Goal: Browse casually

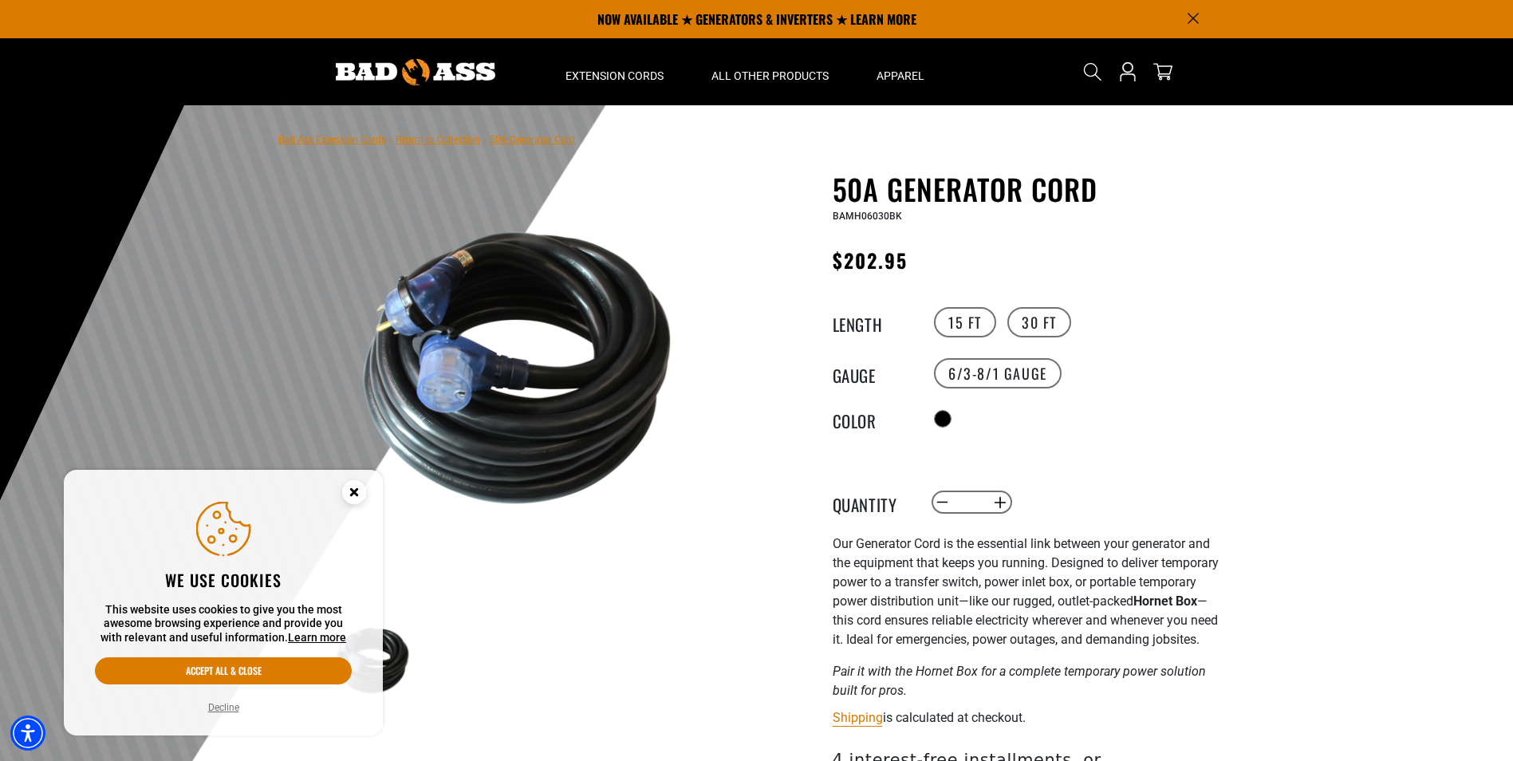
scroll to position [239, 0]
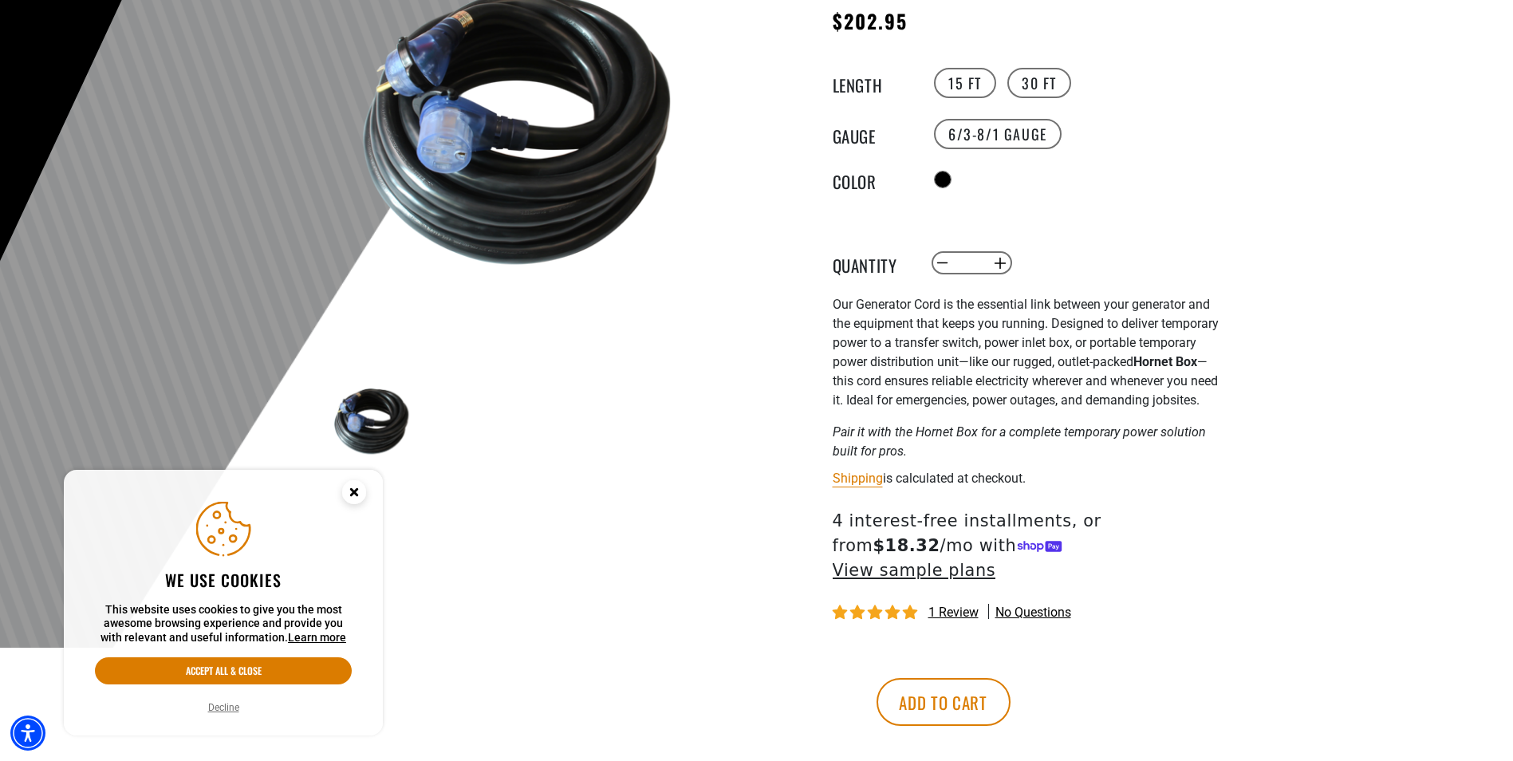
click at [223, 703] on button "Decline" at bounding box center [223, 707] width 41 height 16
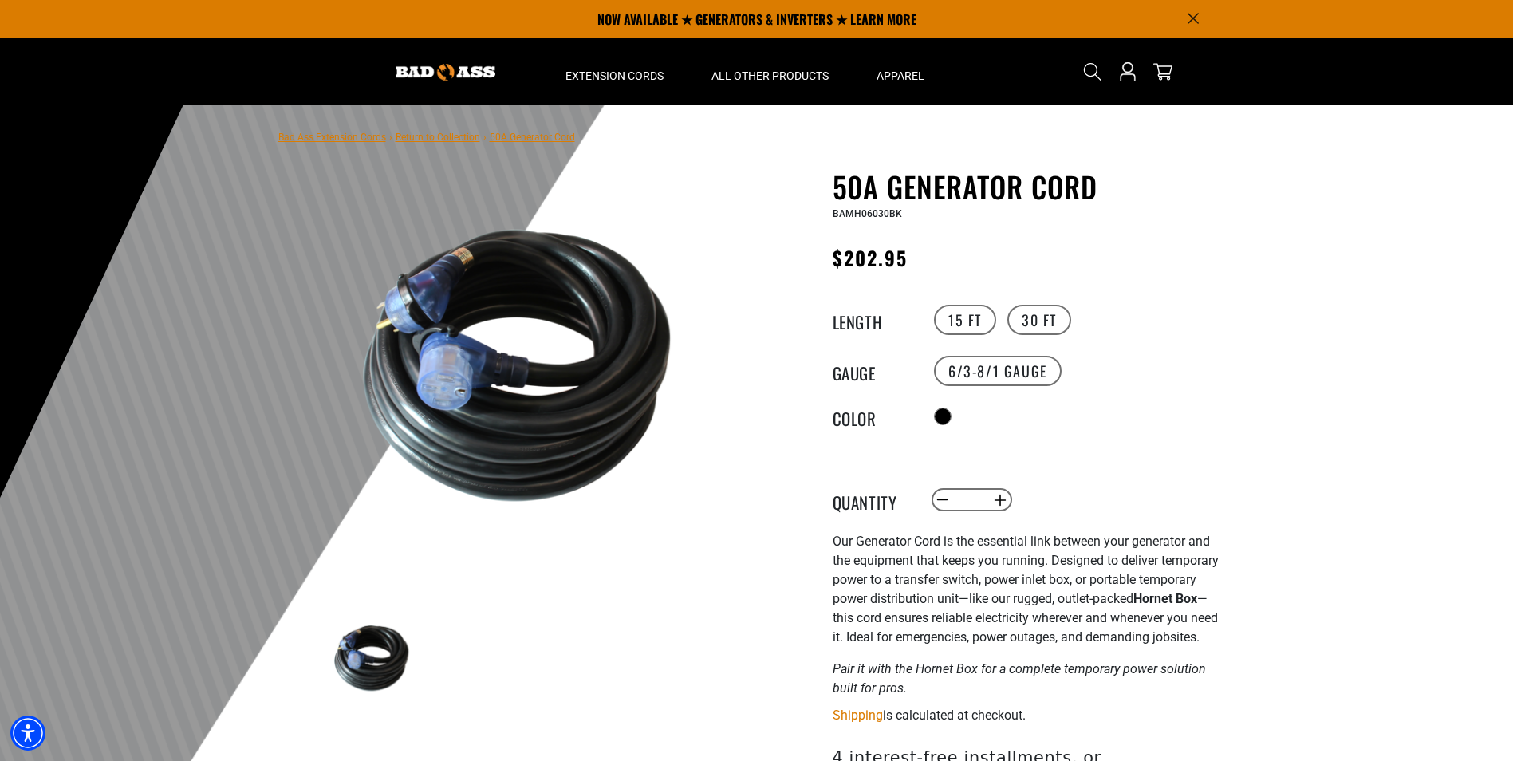
scroll to position [0, 0]
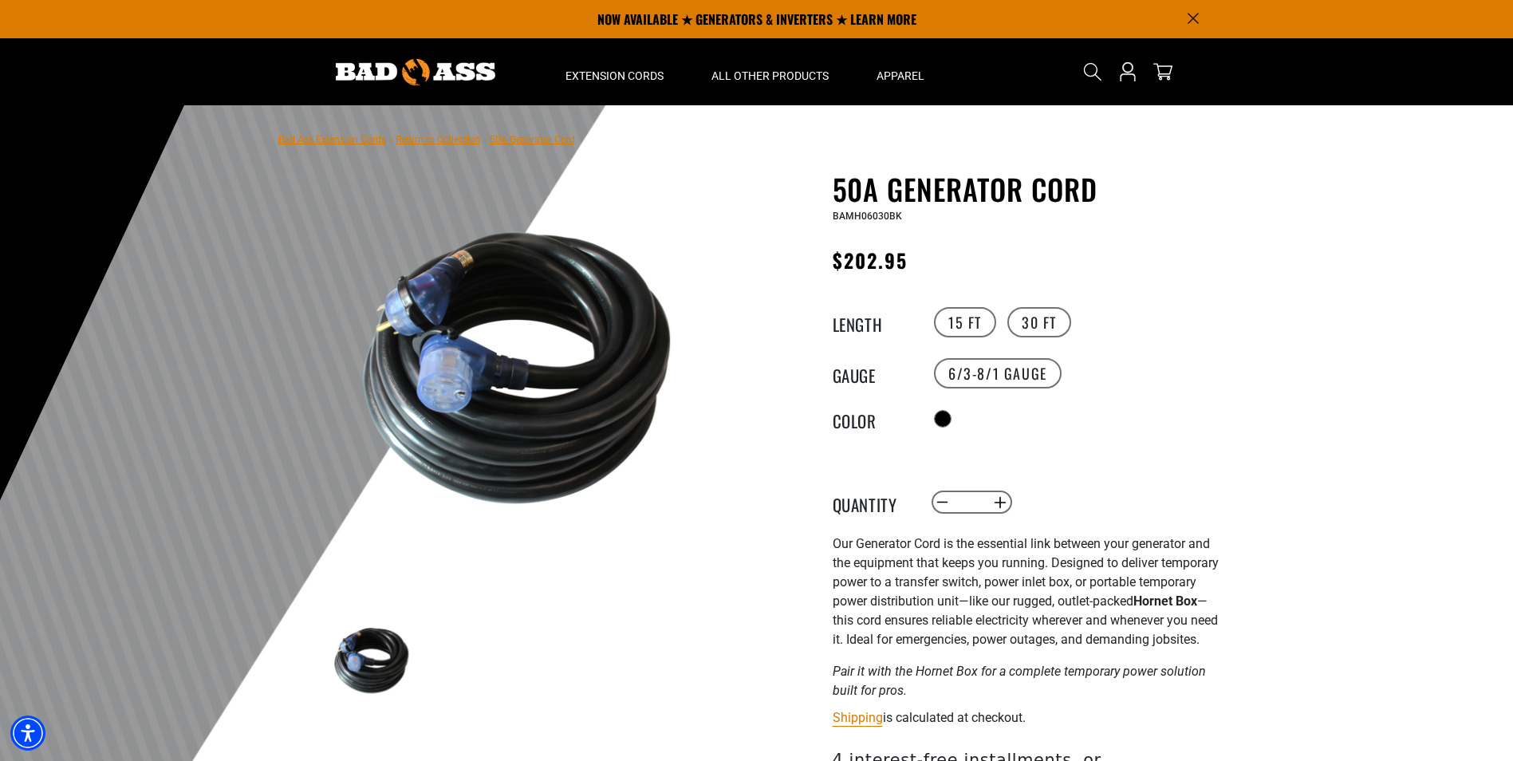
click at [319, 632] on main-product-gallery "1 of 1 Previous Next Previous Next 1 2" at bounding box center [517, 480] width 455 height 617
click at [409, 652] on img at bounding box center [371, 660] width 93 height 93
click at [483, 253] on img at bounding box center [517, 367] width 384 height 384
drag, startPoint x: 389, startPoint y: 372, endPoint x: 500, endPoint y: 350, distance: 113.1
drag, startPoint x: 500, startPoint y: 350, endPoint x: 451, endPoint y: 353, distance: 48.8
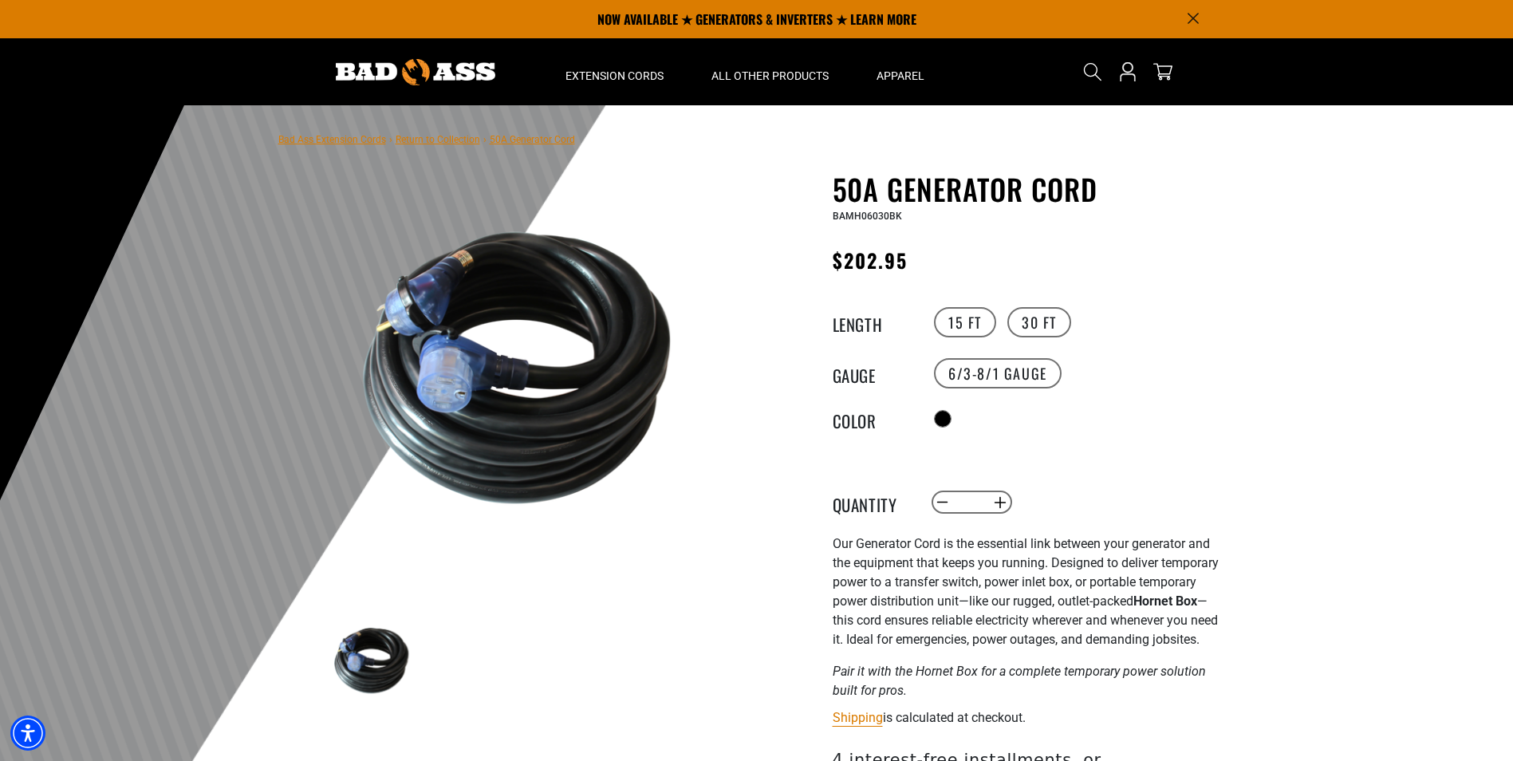
click at [451, 353] on img at bounding box center [517, 367] width 384 height 384
drag, startPoint x: 444, startPoint y: 339, endPoint x: 524, endPoint y: 311, distance: 84.5
drag, startPoint x: 589, startPoint y: 423, endPoint x: 657, endPoint y: 412, distance: 68.8
click at [657, 412] on img at bounding box center [517, 367] width 384 height 384
click at [320, 138] on link "Bad Ass Extension Cords" at bounding box center [332, 139] width 108 height 11
